Goal: Complete application form

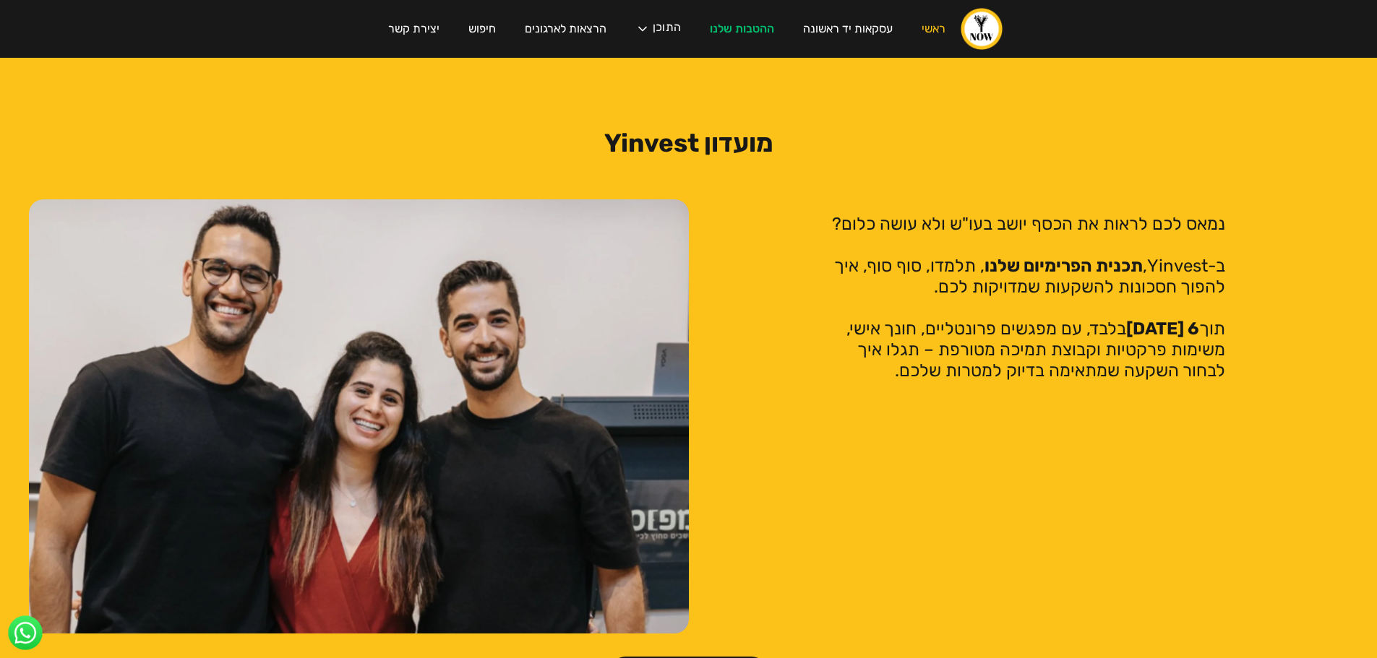
scroll to position [2963, 0]
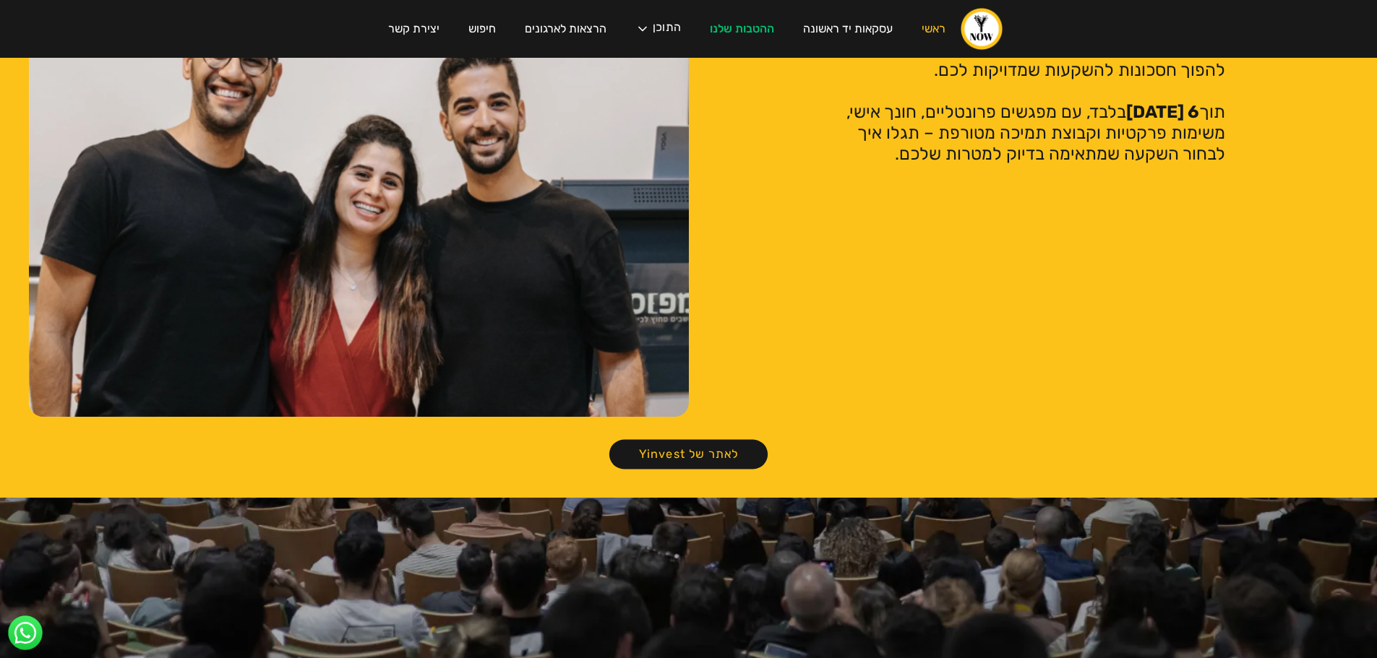
click at [666, 440] on link "לאתר של Yinvest" at bounding box center [688, 455] width 158 height 30
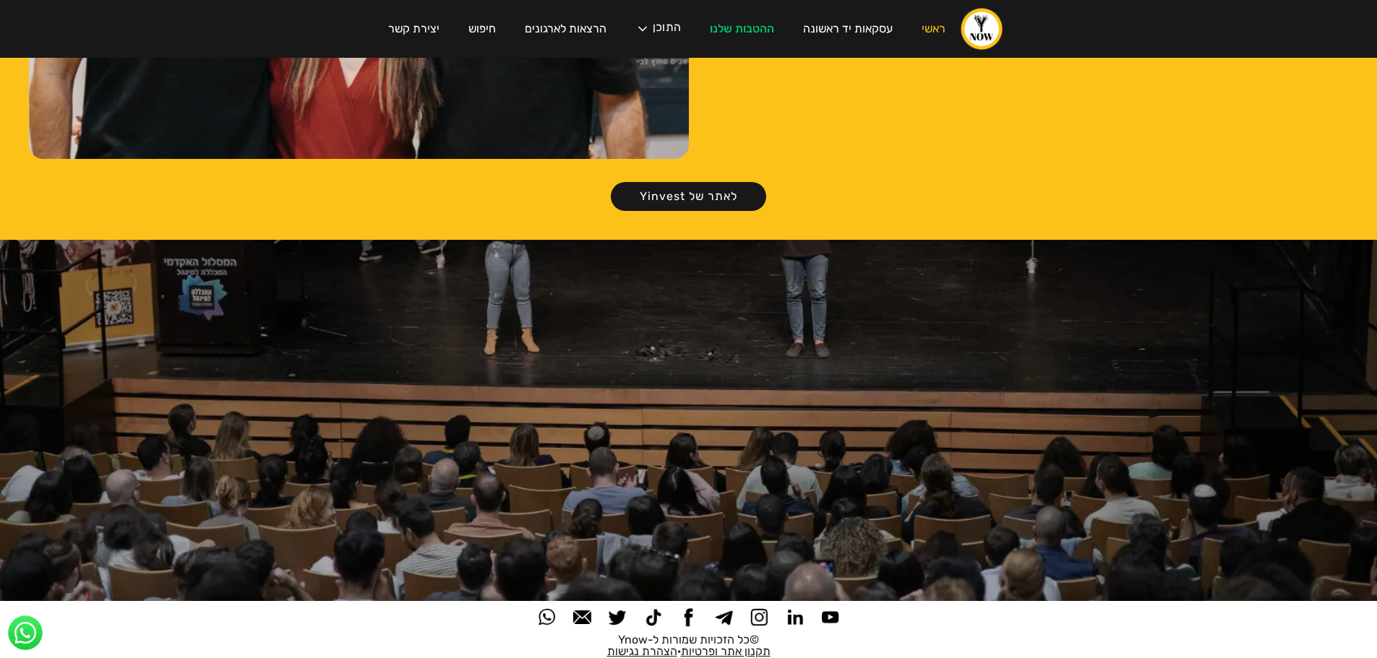
scroll to position [2715, 0]
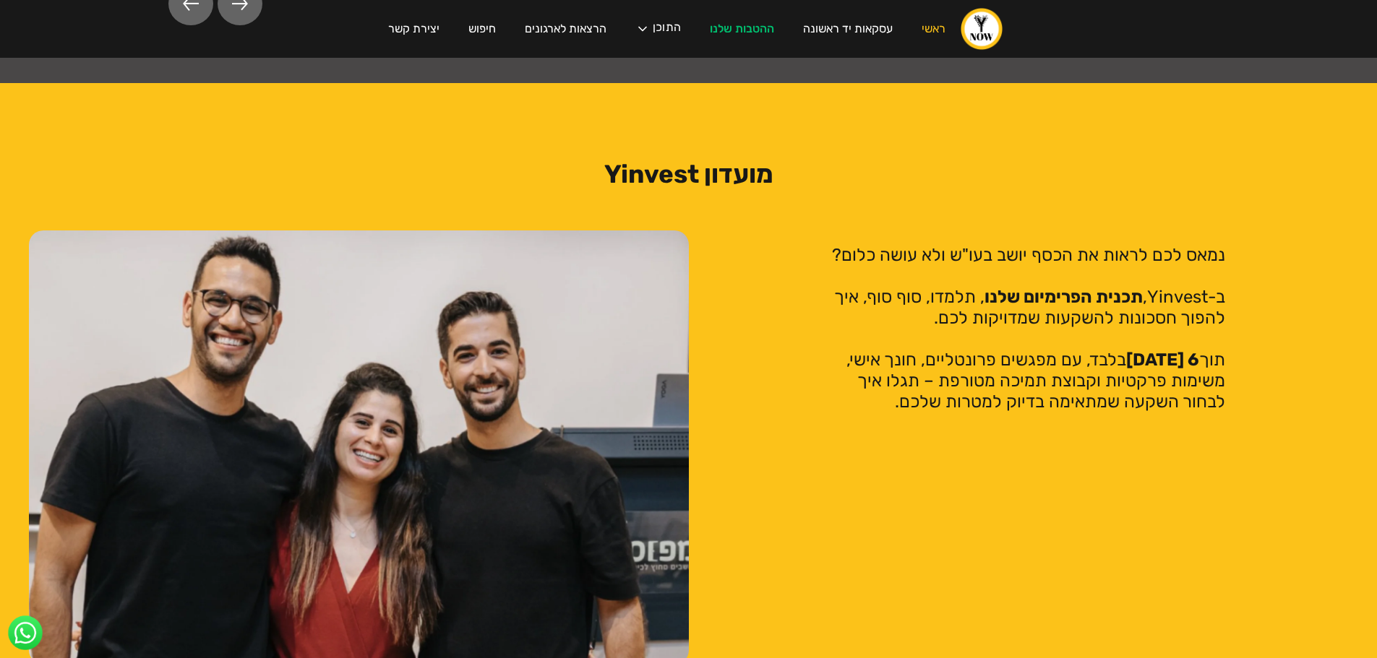
click at [968, 23] on img "home" at bounding box center [981, 28] width 43 height 43
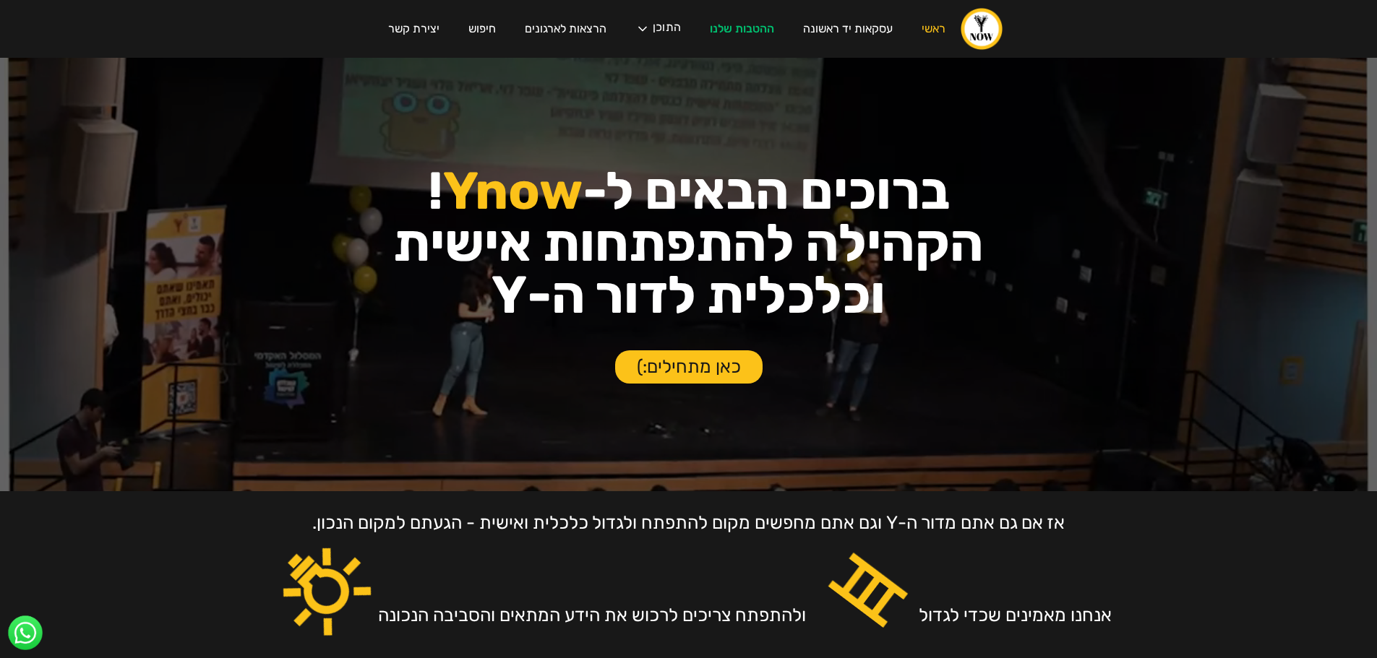
click at [707, 366] on link "כאן מתחילים:)" at bounding box center [688, 366] width 147 height 33
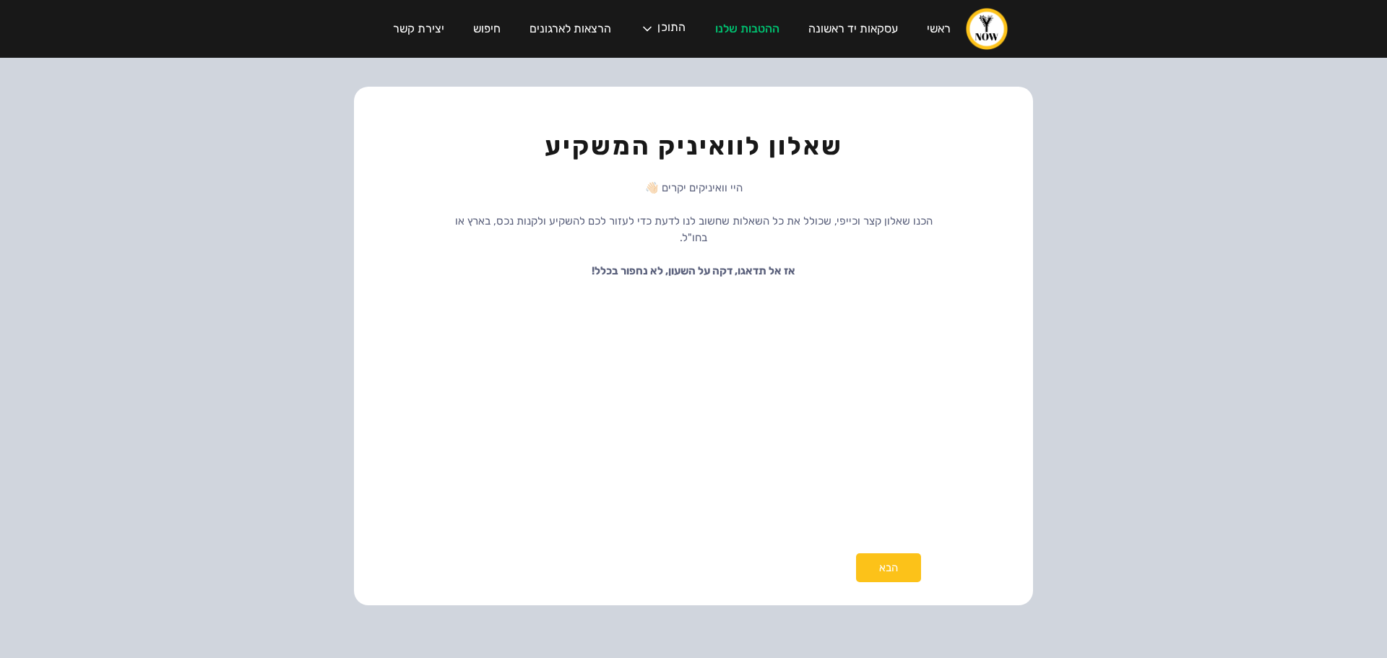
click at [873, 573] on div "הבא" at bounding box center [888, 568] width 65 height 29
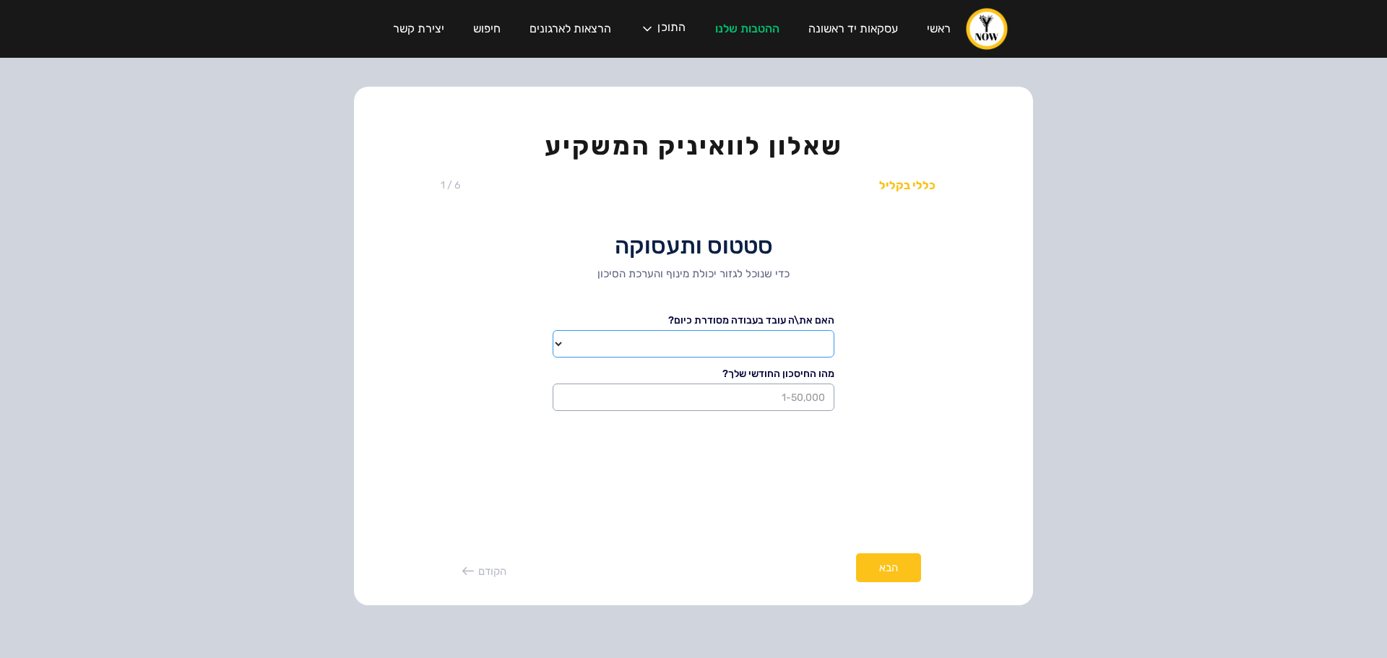
click at [798, 347] on select "שכיר עצמאי שכיר ועצמאי" at bounding box center [694, 343] width 282 height 27
select select "שכיר ועצמאי"
click at [553, 330] on select "שכיר עצמאי שכיר ועצמאי" at bounding box center [694, 343] width 282 height 27
click at [797, 398] on input "2 of 8" at bounding box center [694, 397] width 282 height 27
type input "0"
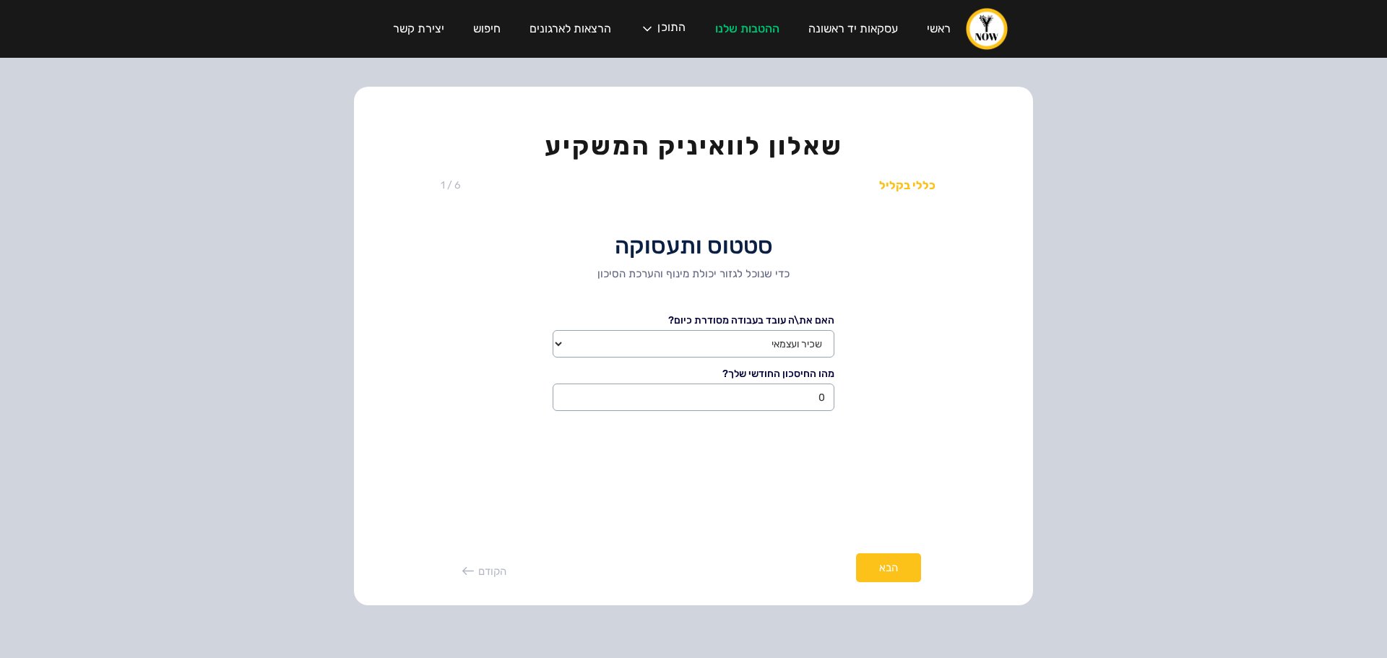
click at [770, 457] on div "סטטוס ותעסוקה כדי שנוכל לגזור יכולת מינוף והערכת הסיכון האם את\ה עובד בעבודה מס…" at bounding box center [694, 315] width 506 height 293
click at [912, 572] on div "הבא" at bounding box center [888, 568] width 65 height 29
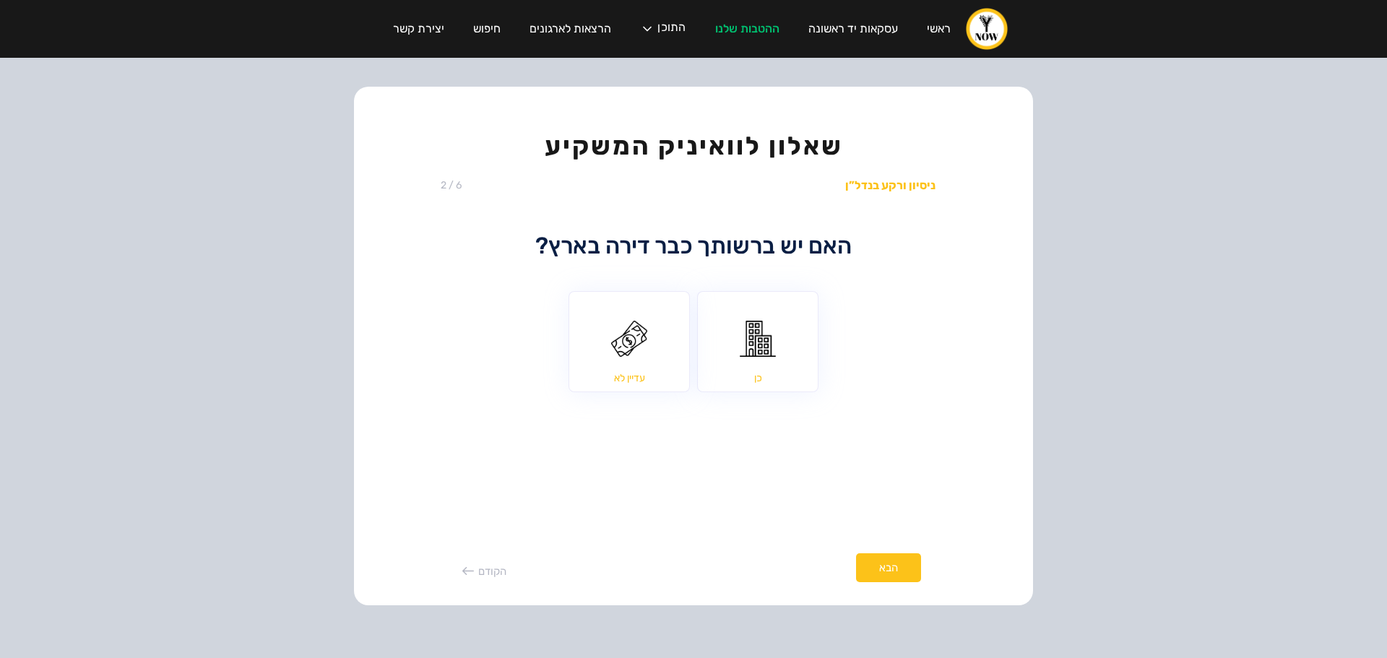
click at [646, 366] on input "עדיין לא" at bounding box center [629, 342] width 120 height 100
radio input "true"
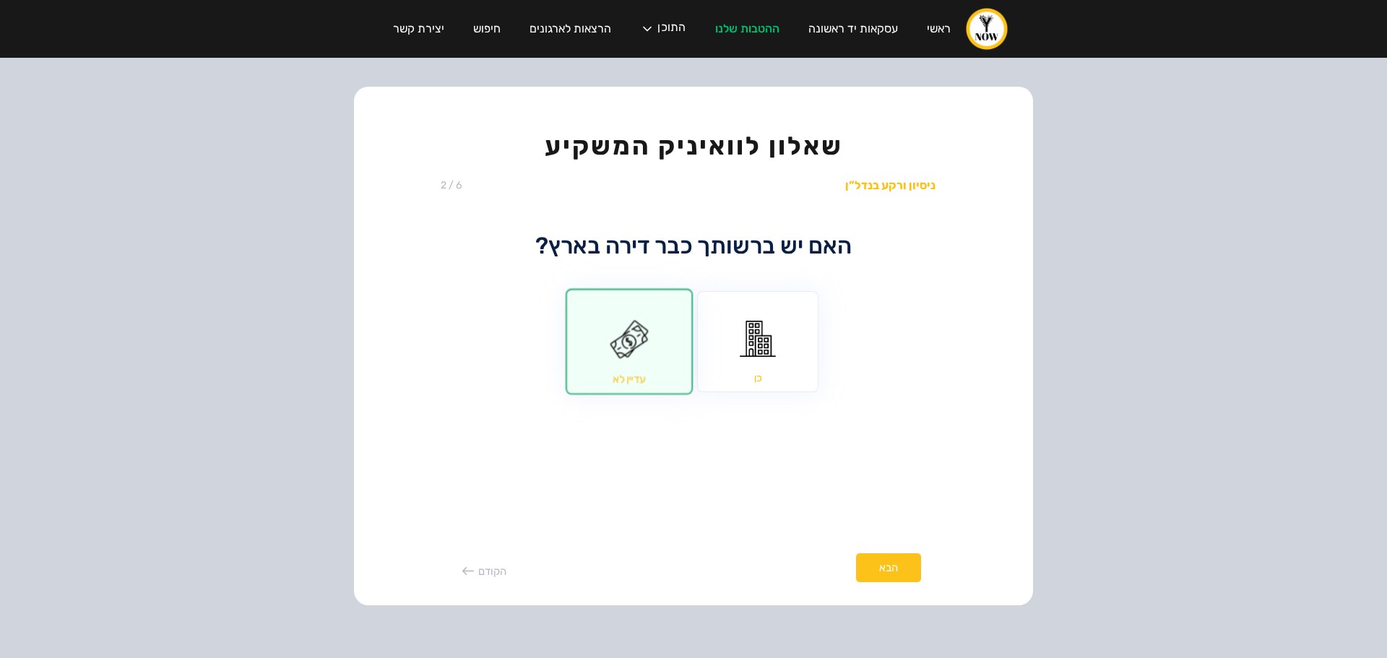
click at [898, 574] on div "הבא" at bounding box center [888, 568] width 65 height 29
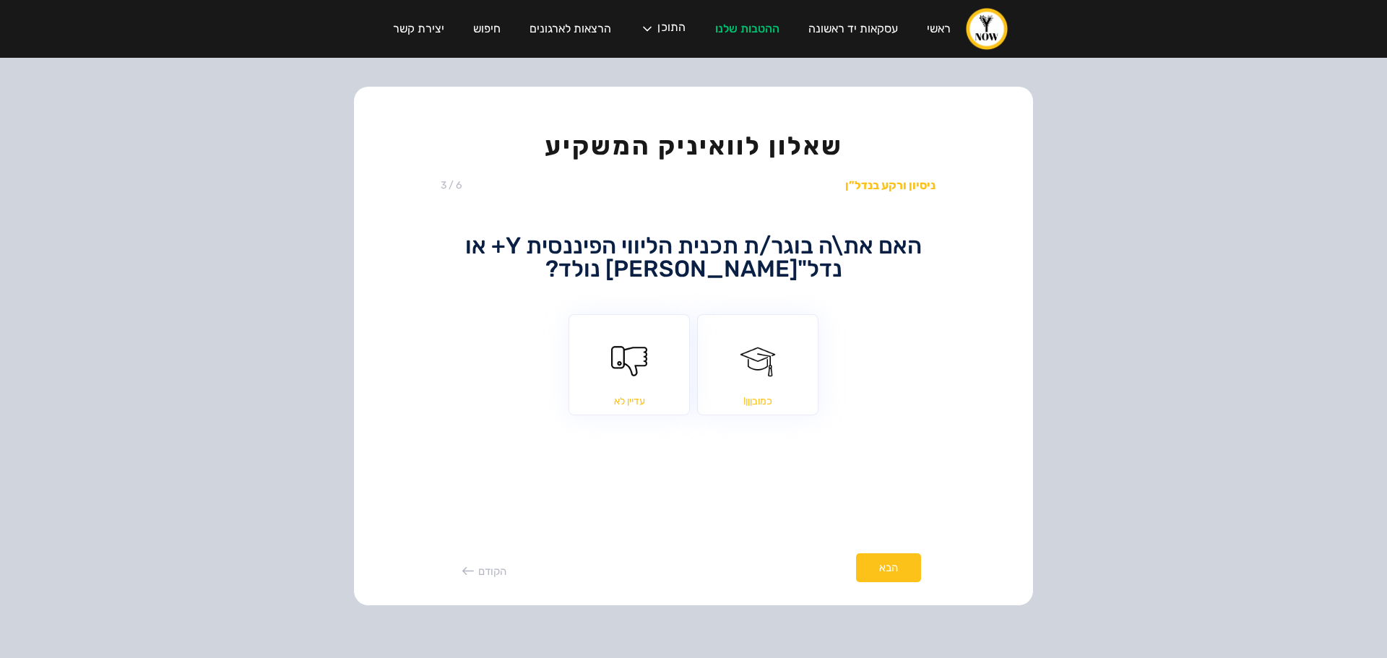
click at [655, 376] on input "עדיין לא" at bounding box center [629, 365] width 120 height 100
radio input "true"
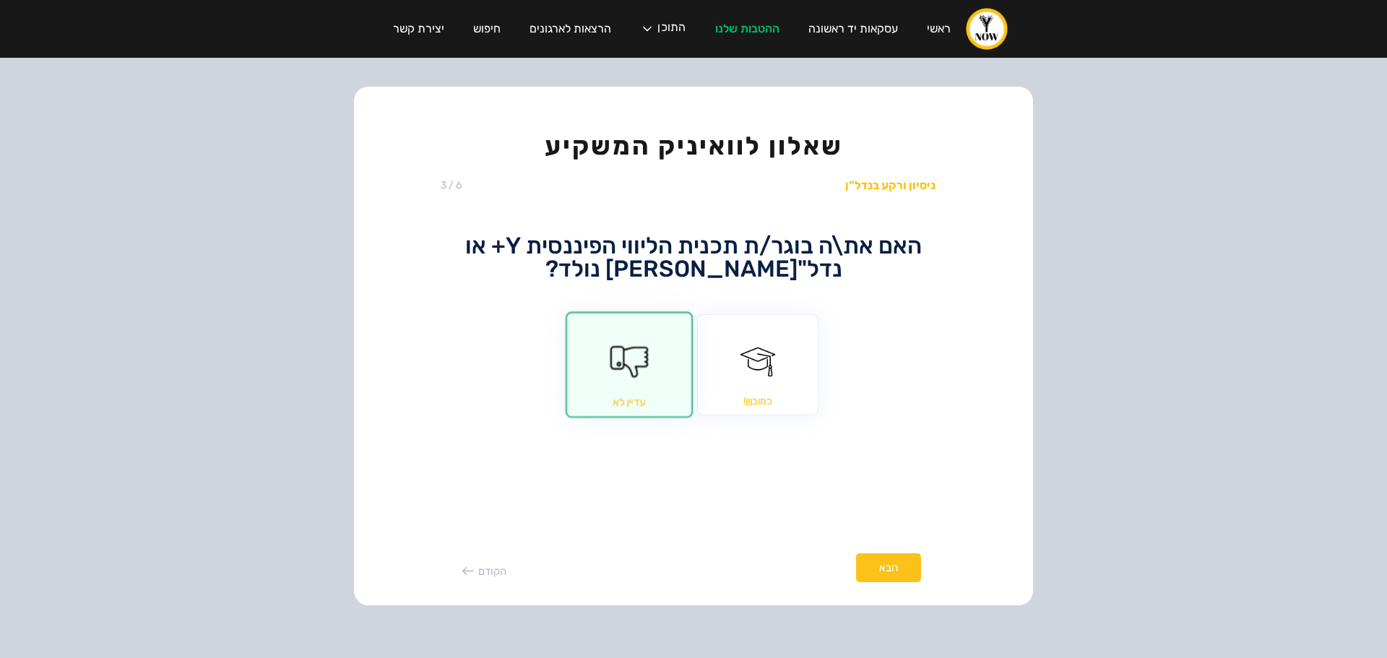
click at [890, 569] on div "הבא" at bounding box center [888, 568] width 65 height 29
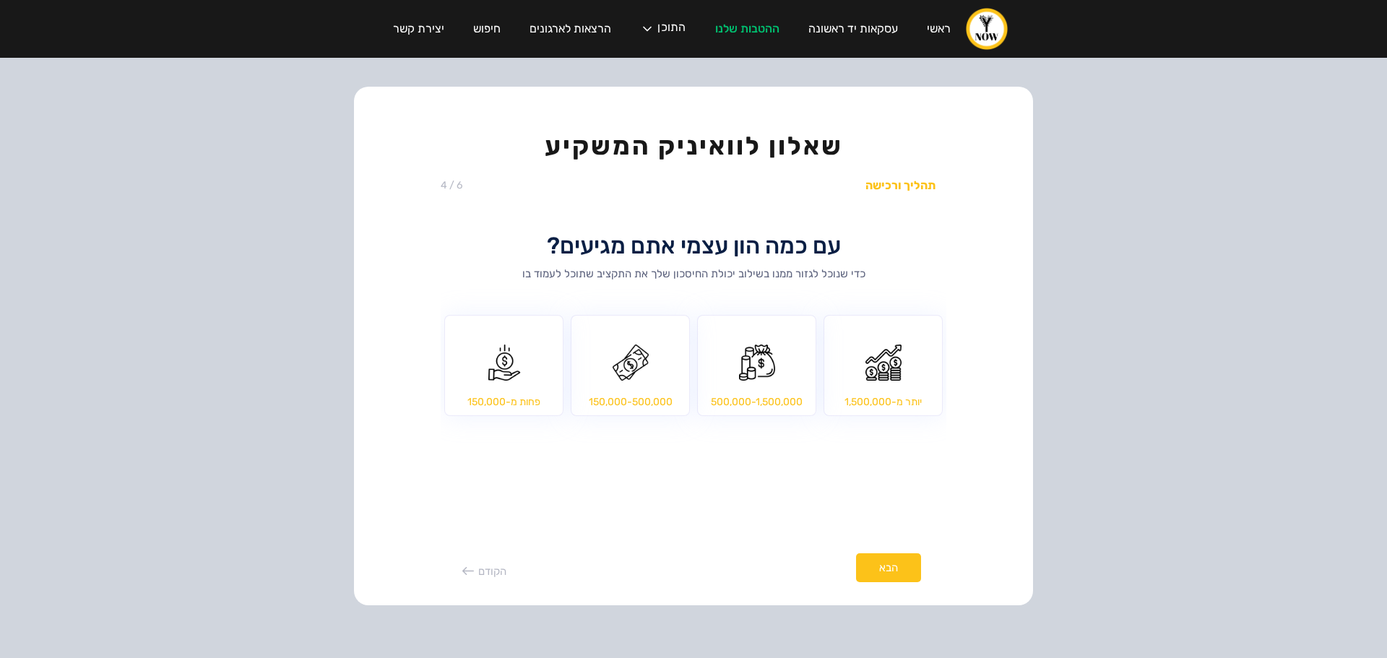
click at [514, 368] on input "פחות מ-150,000" at bounding box center [504, 366] width 118 height 100
radio input "true"
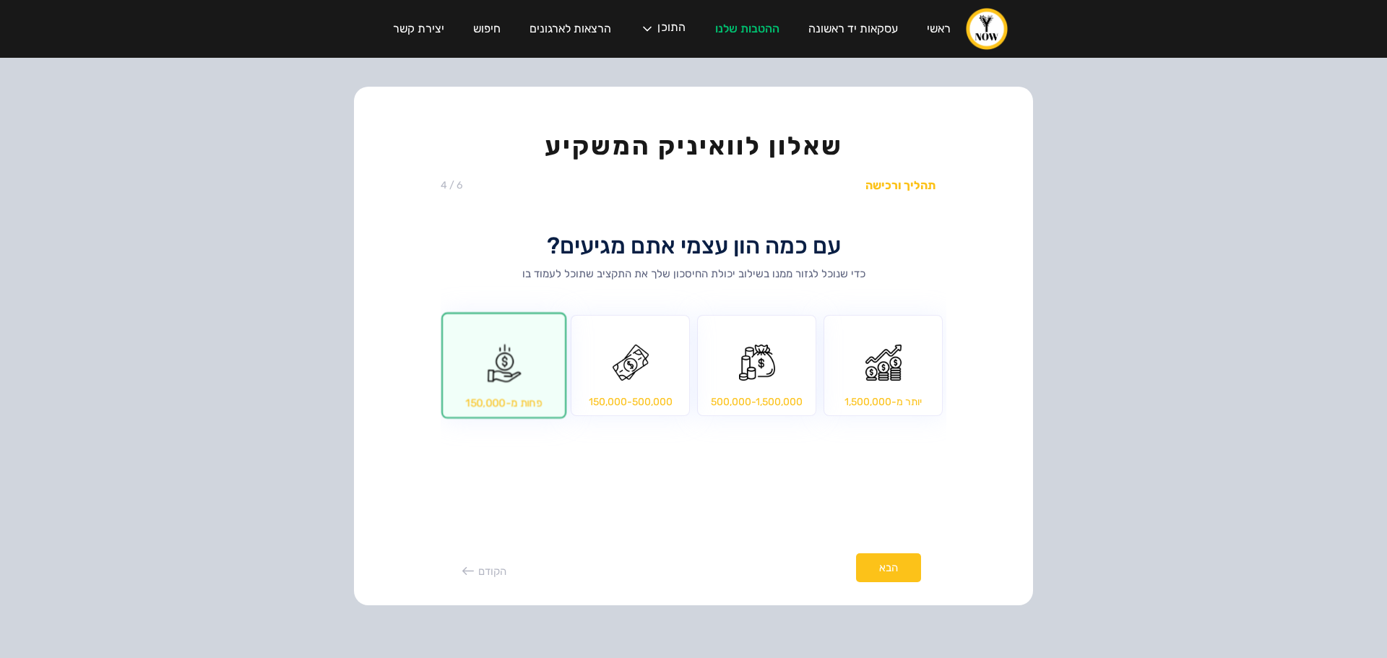
click at [896, 566] on div "הבא" at bounding box center [888, 568] width 65 height 29
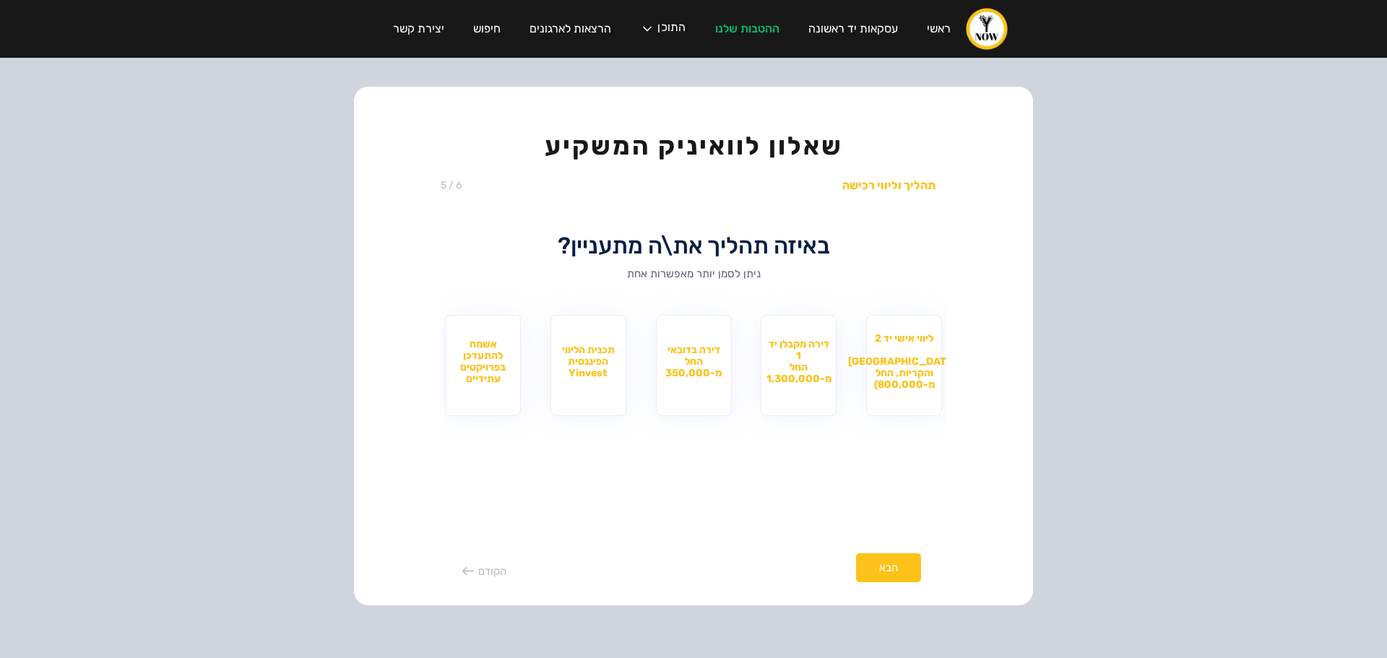
click at [984, 27] on img "home" at bounding box center [986, 28] width 43 height 43
